Goal: Obtain resource: Download file/media

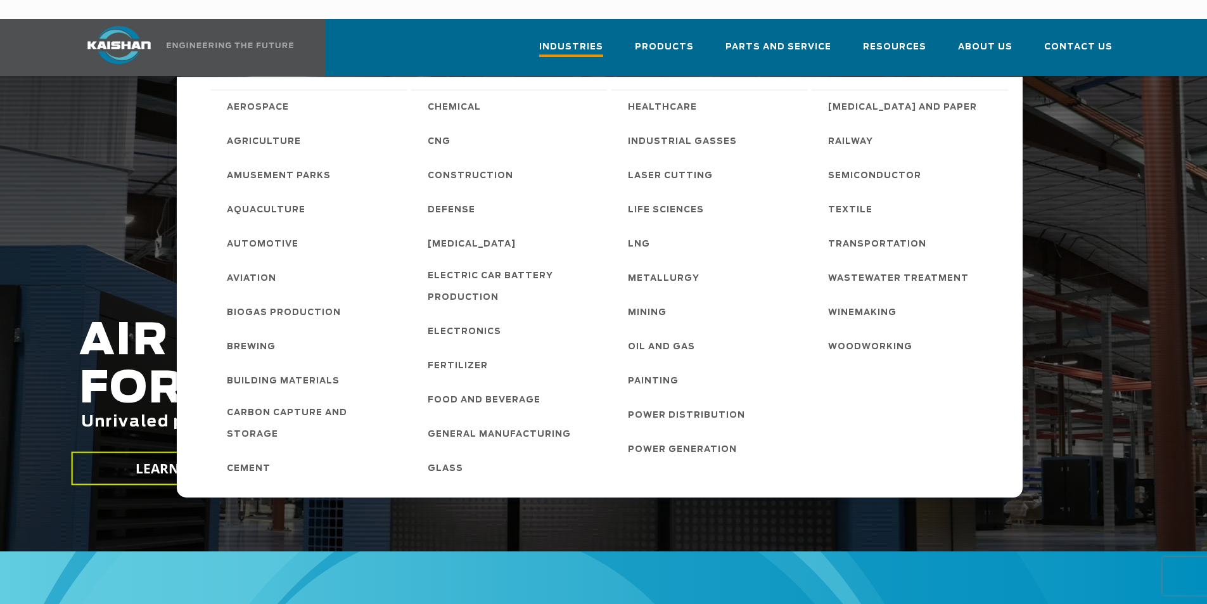
click at [601, 40] on span "Industries" at bounding box center [571, 48] width 64 height 17
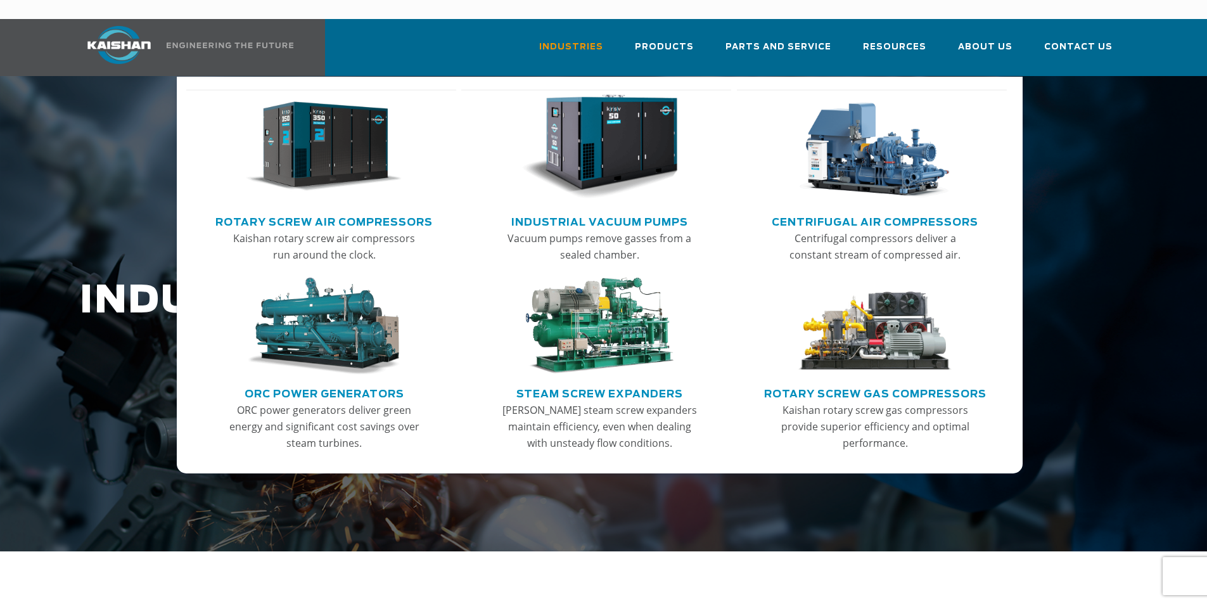
click at [373, 151] on img "Main menu" at bounding box center [324, 146] width 156 height 105
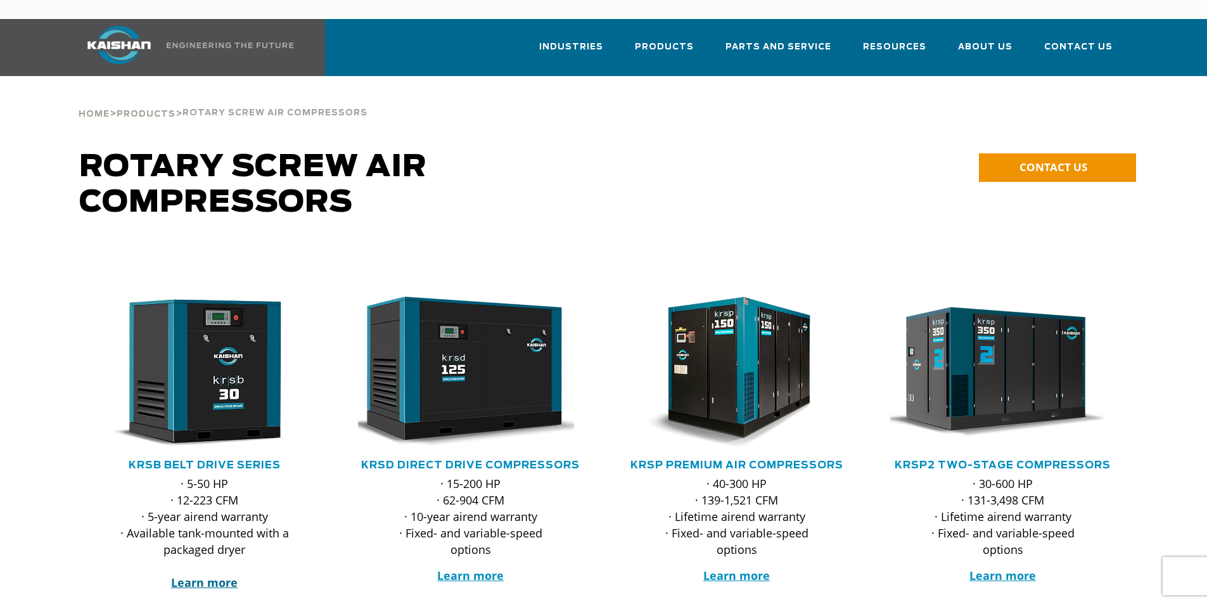
click at [219, 575] on strong "Learn more" at bounding box center [204, 582] width 67 height 15
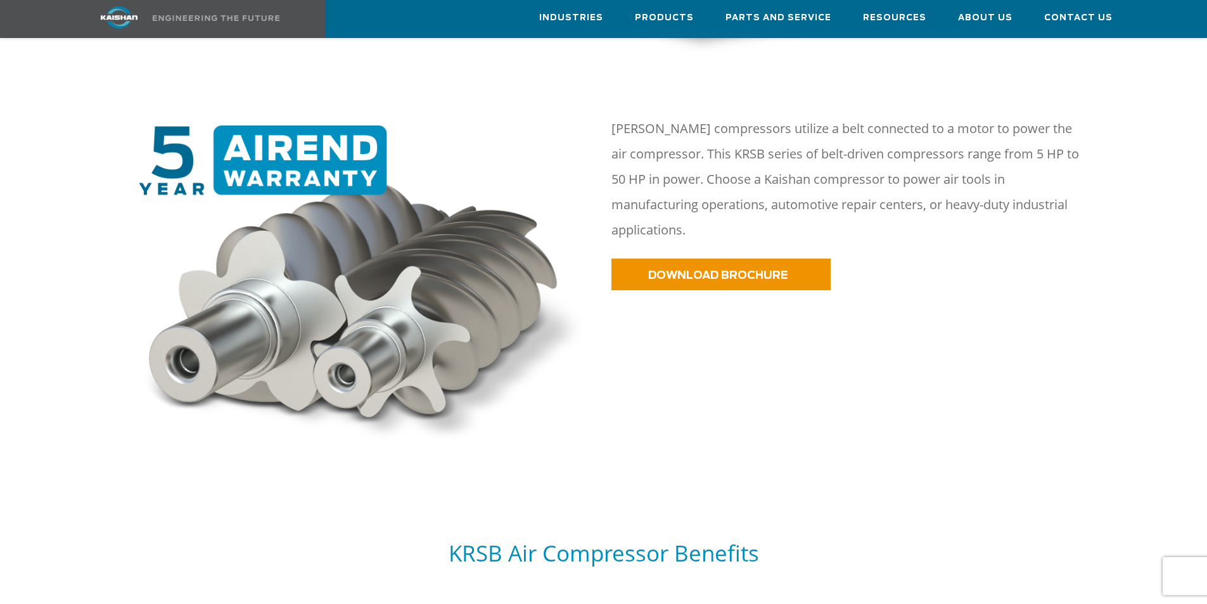
scroll to position [660, 0]
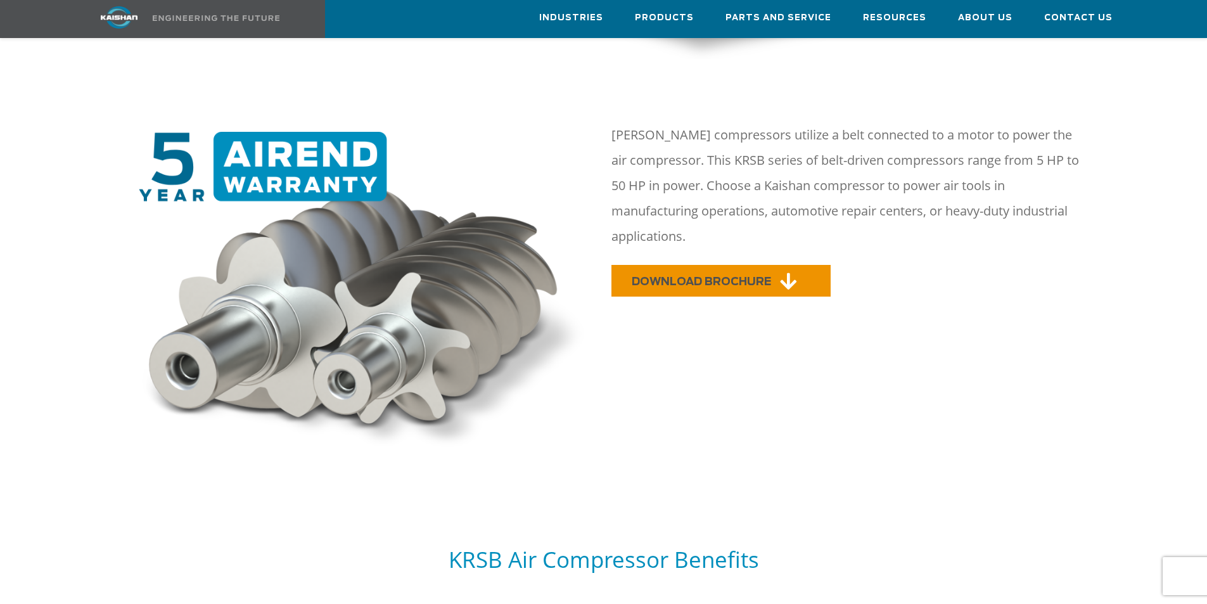
click at [705, 265] on link "DOWNLOAD BROCHURE" at bounding box center [720, 281] width 219 height 32
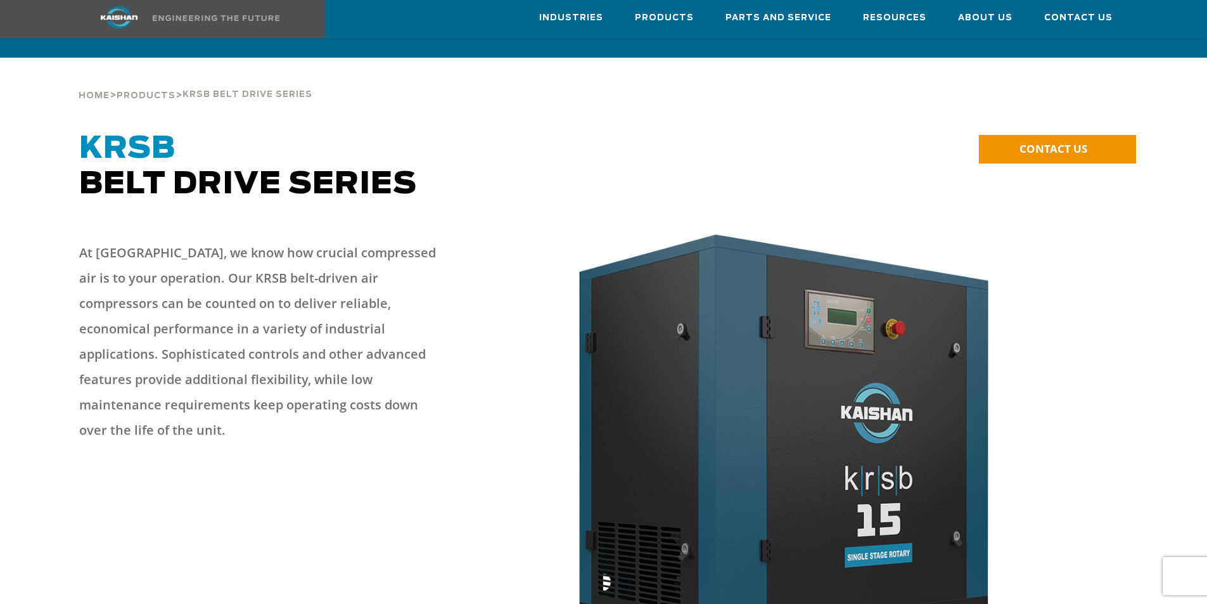
scroll to position [0, 0]
